Goal: Navigation & Orientation: Find specific page/section

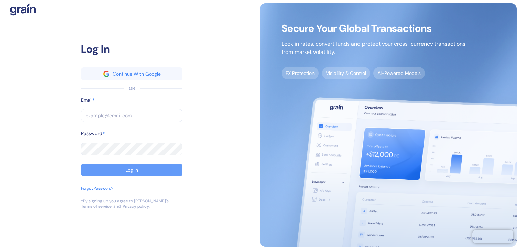
type input "[PERSON_NAME][EMAIL_ADDRESS][DOMAIN_NAME]"
click at [149, 170] on button "Log In" at bounding box center [132, 169] width 102 height 13
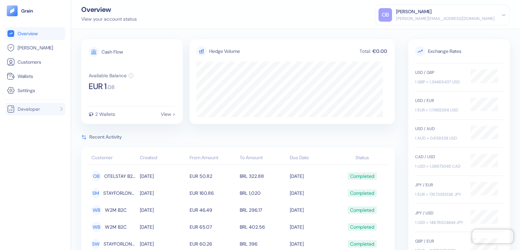
click at [40, 109] on span "Developer" at bounding box center [29, 109] width 22 height 7
drag, startPoint x: 30, startPoint y: 122, endPoint x: 38, endPoint y: 122, distance: 7.8
click at [30, 122] on span "API Keys" at bounding box center [26, 122] width 18 height 7
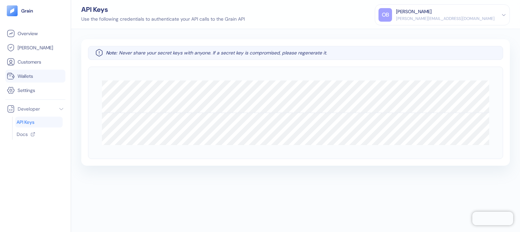
click at [26, 76] on span "Wallets" at bounding box center [26, 76] width 16 height 7
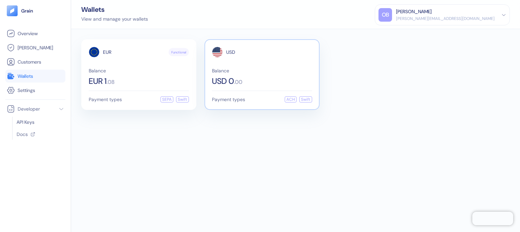
click at [255, 74] on div "Balance USD 0 . 00" at bounding box center [262, 76] width 100 height 17
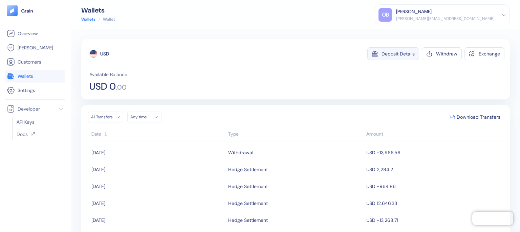
click at [395, 54] on div "Deposit Details" at bounding box center [397, 53] width 33 height 5
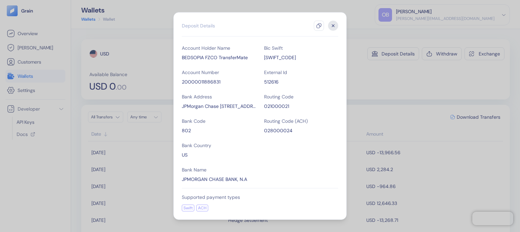
drag, startPoint x: 334, startPoint y: 26, endPoint x: 305, endPoint y: 19, distance: 30.7
click at [302, 16] on div "Hidden title for resolving console warnings Deposit Details Account Holder Name…" at bounding box center [259, 116] width 173 height 208
click at [319, 25] on icon "button" at bounding box center [318, 25] width 5 height 5
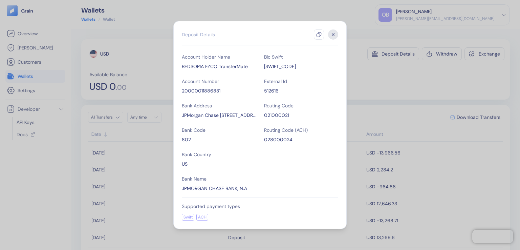
click at [334, 34] on icon "button" at bounding box center [333, 34] width 10 height 10
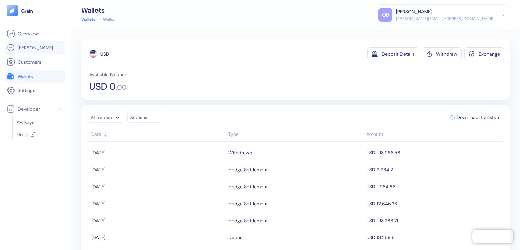
click at [22, 48] on span "[PERSON_NAME]" at bounding box center [36, 47] width 36 height 7
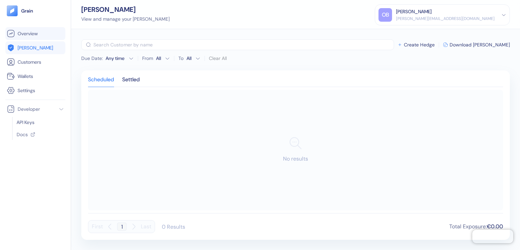
click at [27, 34] on span "Overview" at bounding box center [28, 33] width 20 height 7
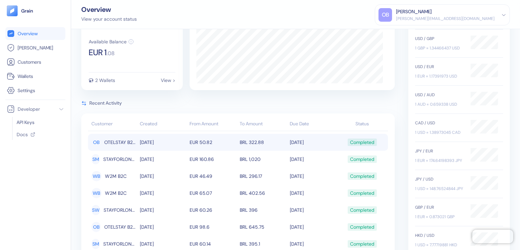
scroll to position [107, 0]
